Goal: Navigation & Orientation: Find specific page/section

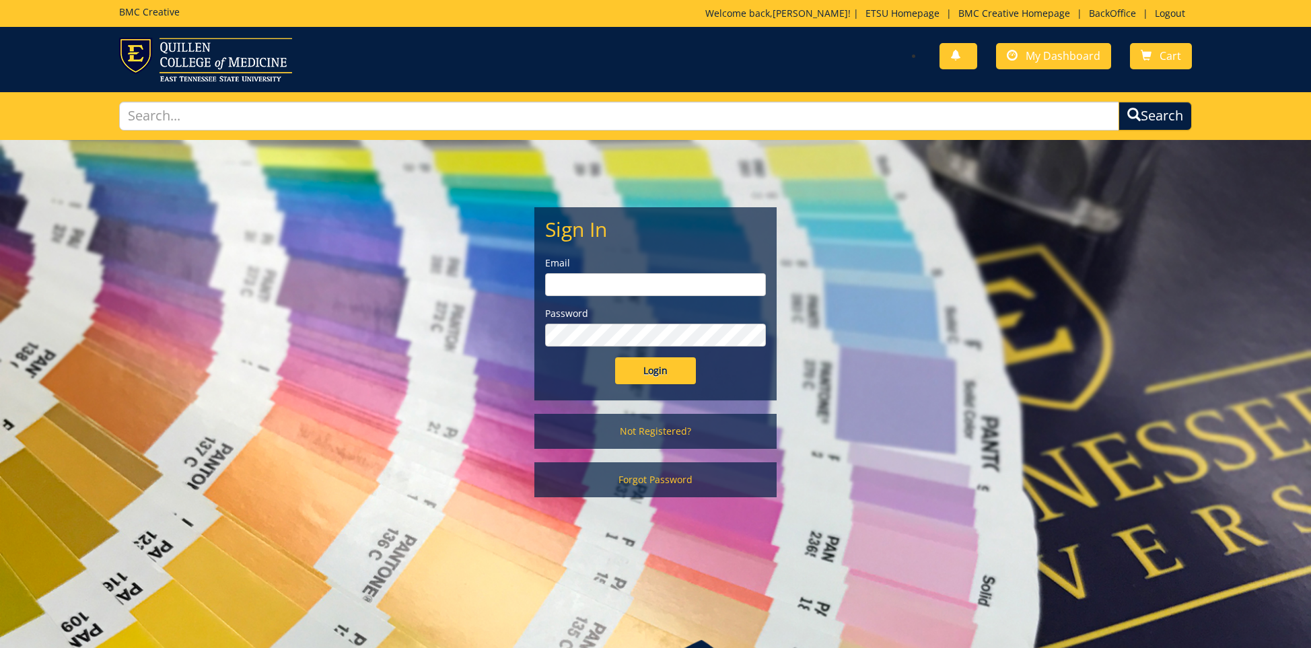
type input "ares@etsu.edu"
click at [653, 371] on input "Login" at bounding box center [655, 370] width 81 height 27
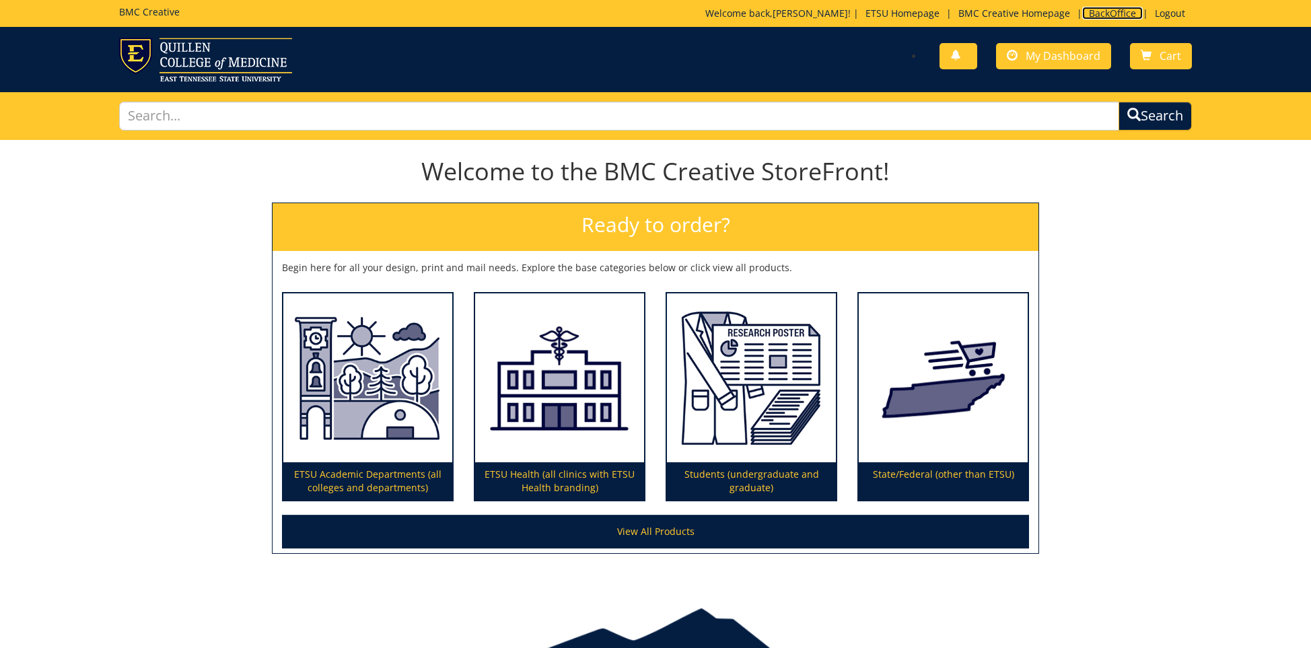
click at [1101, 11] on link "BackOffice" at bounding box center [1112, 13] width 61 height 13
